Goal: Communication & Community: Answer question/provide support

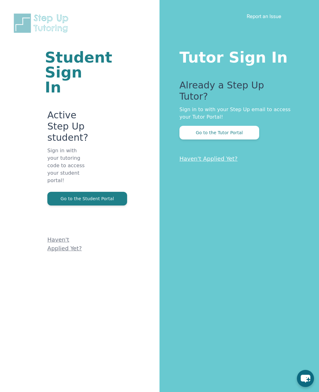
click at [191, 127] on button "Go to the Tutor Portal" at bounding box center [219, 133] width 80 height 14
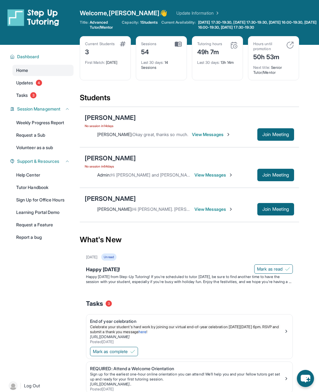
click at [217, 208] on span "View Messages" at bounding box center [213, 209] width 39 height 6
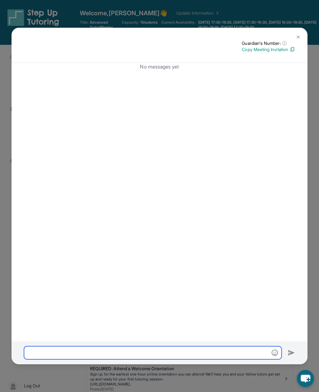
click at [191, 359] on input "text" at bounding box center [153, 352] width 258 height 13
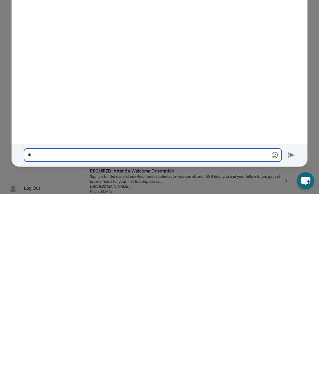
scroll to position [72, 0]
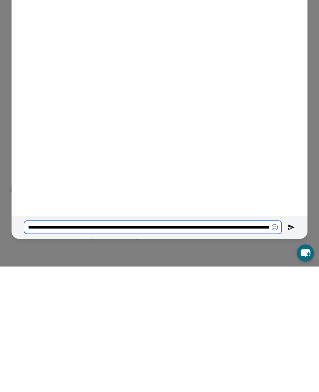
type input "**********"
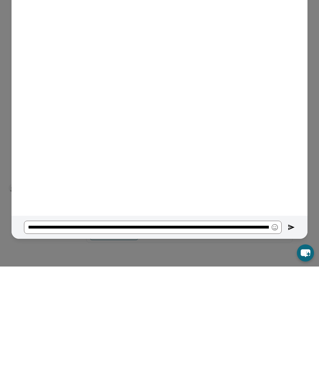
click at [290, 349] on img at bounding box center [291, 352] width 7 height 7
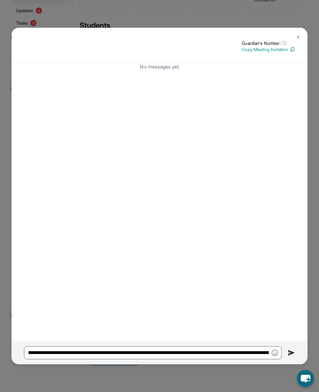
click at [289, 357] on img at bounding box center [291, 352] width 7 height 7
click at [291, 357] on img at bounding box center [291, 352] width 7 height 7
click at [294, 357] on img at bounding box center [291, 352] width 7 height 7
click at [291, 357] on img at bounding box center [291, 352] width 7 height 7
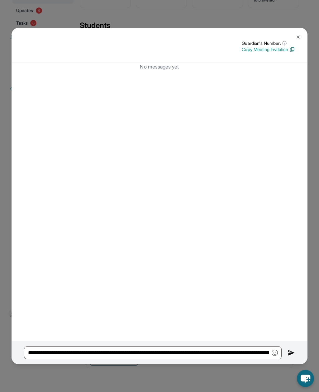
click at [294, 356] on button at bounding box center [291, 352] width 7 height 13
click at [293, 357] on img at bounding box center [291, 352] width 7 height 7
click at [292, 357] on img at bounding box center [291, 352] width 7 height 7
click at [293, 357] on img at bounding box center [291, 352] width 7 height 7
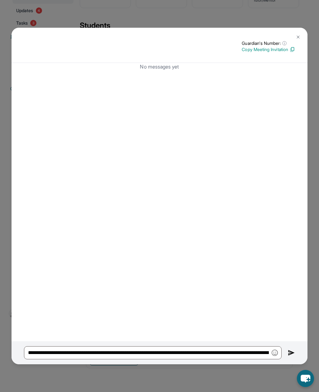
click at [292, 357] on img at bounding box center [291, 352] width 7 height 7
click at [301, 31] on button at bounding box center [298, 37] width 12 height 12
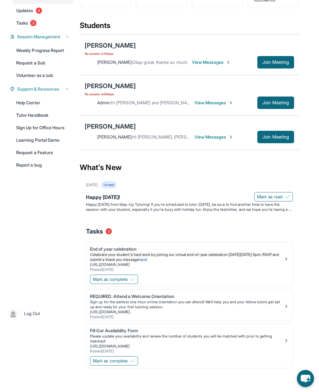
click at [213, 137] on span "View Messages" at bounding box center [213, 137] width 39 height 6
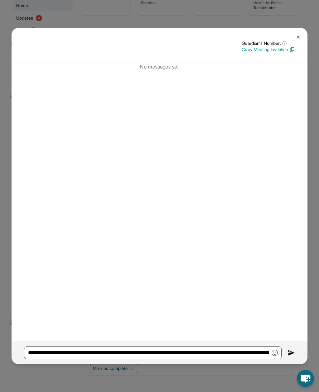
click at [285, 358] on div "**********" at bounding box center [160, 352] width 296 height 23
click at [296, 359] on div "**********" at bounding box center [160, 352] width 296 height 23
click at [293, 357] on img at bounding box center [291, 352] width 7 height 7
click at [282, 40] on span "ⓘ" at bounding box center [284, 43] width 4 height 6
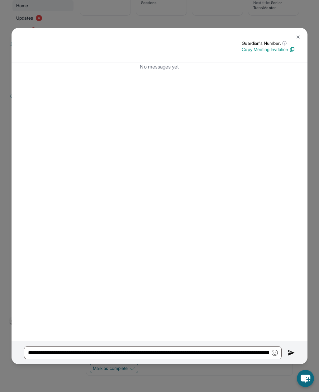
click at [305, 69] on div "No messages yet" at bounding box center [160, 202] width 296 height 278
click at [279, 46] on p "Copy Meeting Invitation" at bounding box center [268, 49] width 53 height 6
click at [296, 35] on img at bounding box center [298, 37] width 5 height 5
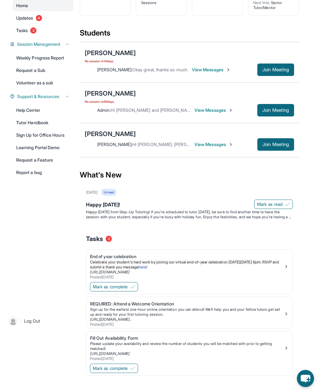
scroll to position [10, 0]
